Goal: Information Seeking & Learning: Learn about a topic

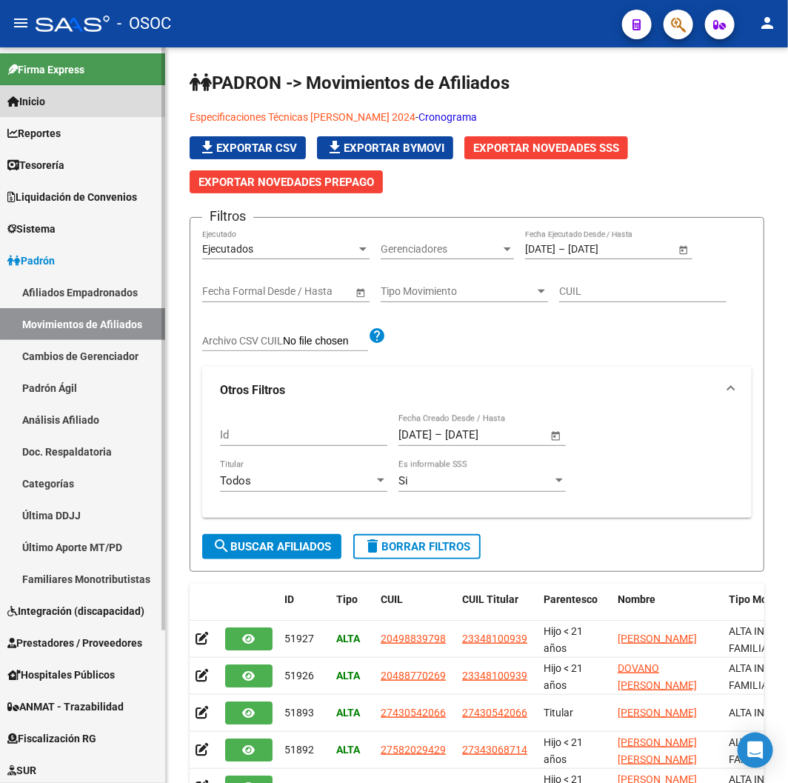
click at [84, 110] on link "Inicio" at bounding box center [82, 101] width 165 height 32
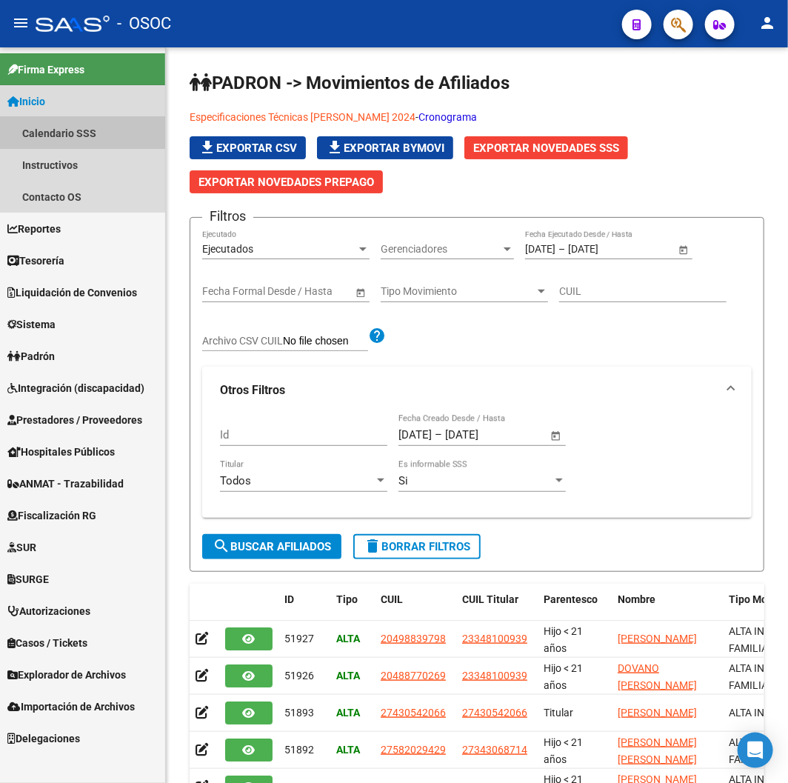
click at [79, 123] on link "Calendario SSS" at bounding box center [82, 133] width 165 height 32
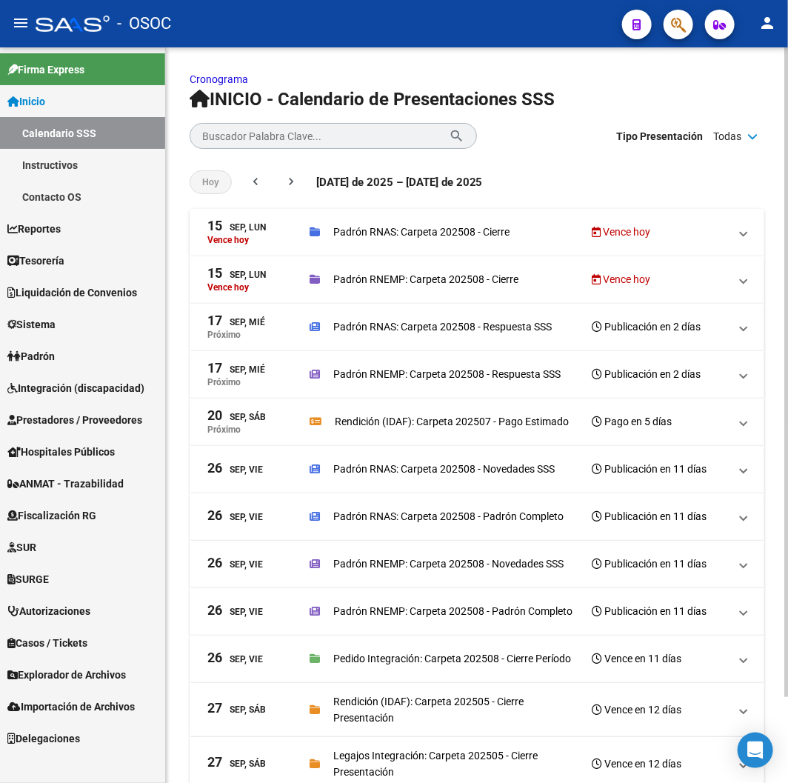
click at [248, 246] on mat-expansion-panel-header "[DATE], [PERSON_NAME] [PERSON_NAME] RNAS: Carpeta 202508 - Cierre [PERSON_NAME]" at bounding box center [477, 232] width 575 height 47
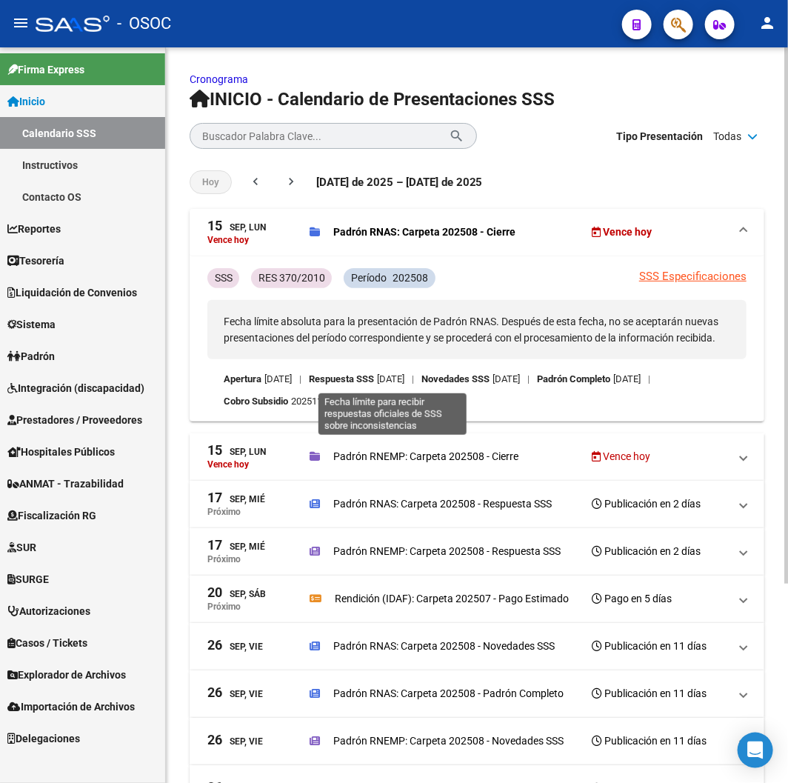
click at [405, 373] on p "[DATE]" at bounding box center [390, 379] width 27 height 16
click at [405, 382] on p "[DATE]" at bounding box center [390, 379] width 27 height 16
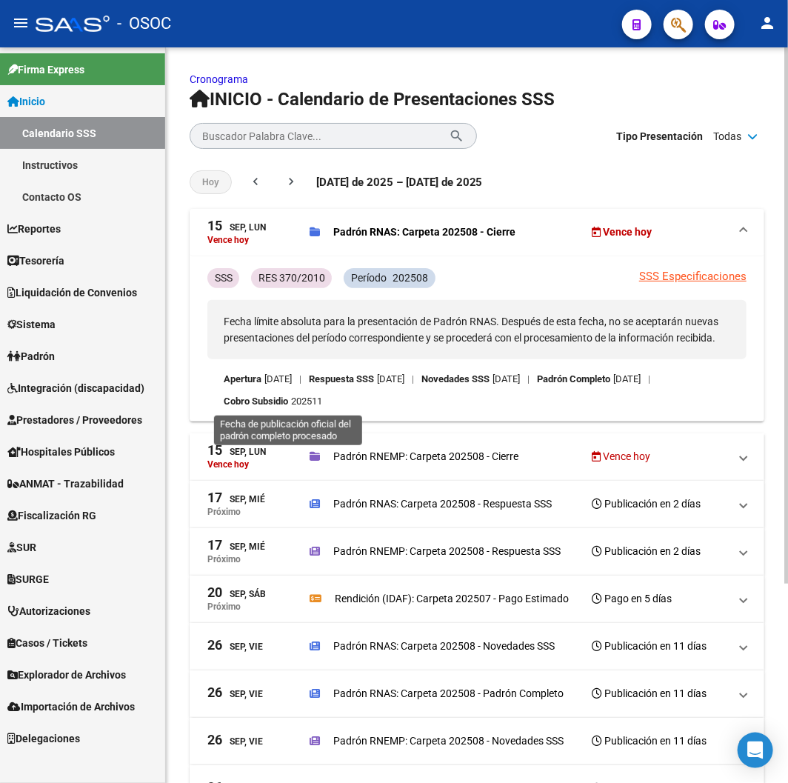
click at [614, 388] on p "[DATE]" at bounding box center [627, 379] width 27 height 16
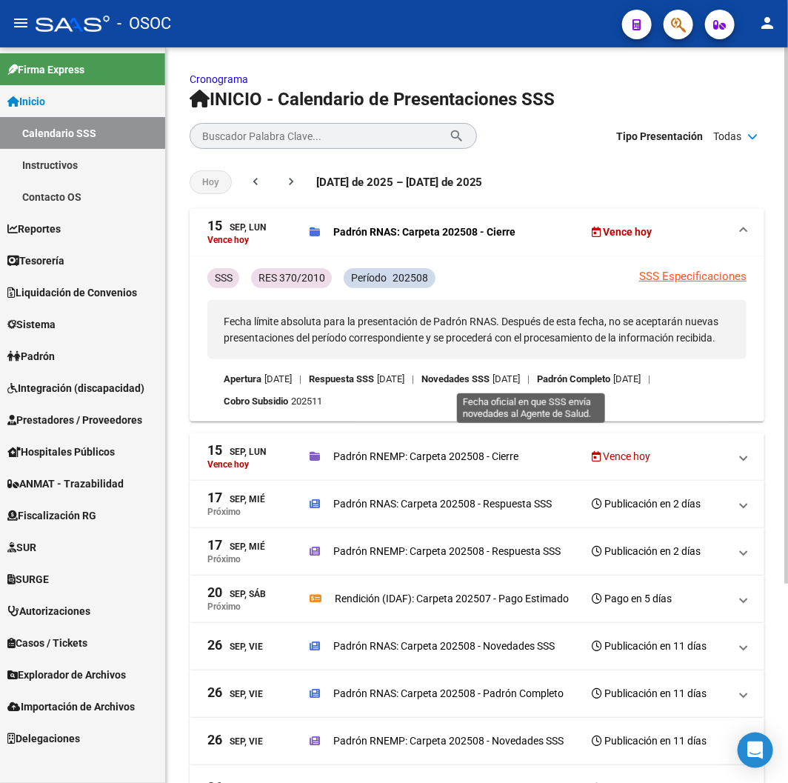
click at [520, 387] on p "[DATE]" at bounding box center [506, 379] width 27 height 16
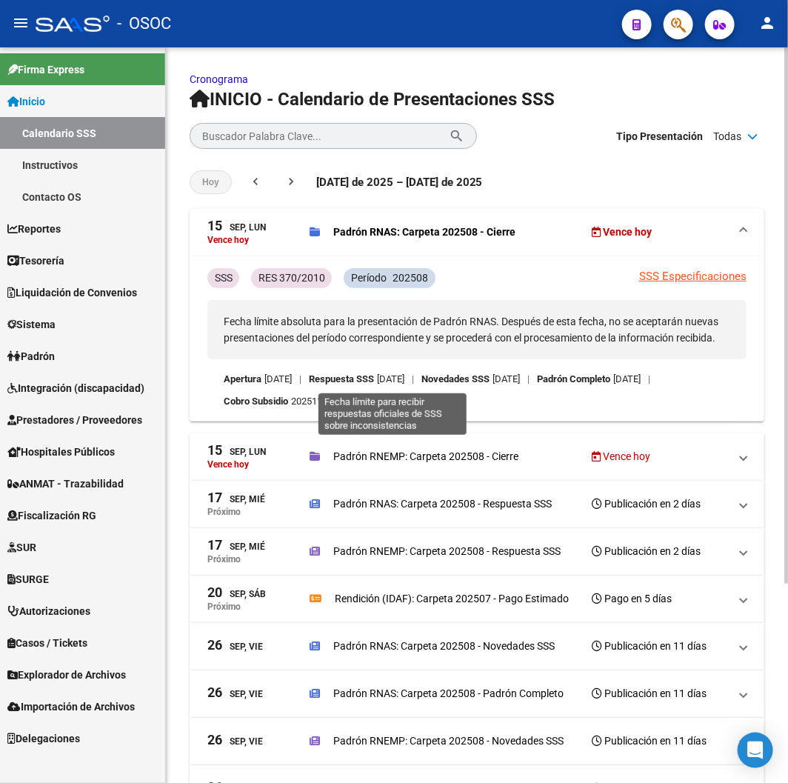
click at [405, 383] on p "[DATE]" at bounding box center [390, 379] width 27 height 16
